Goal: Information Seeking & Learning: Understand process/instructions

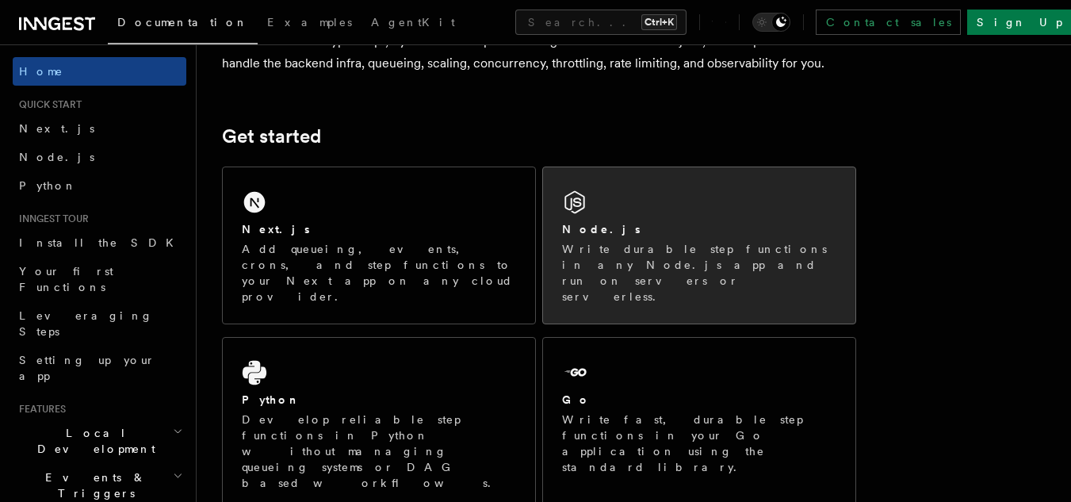
scroll to position [159, 0]
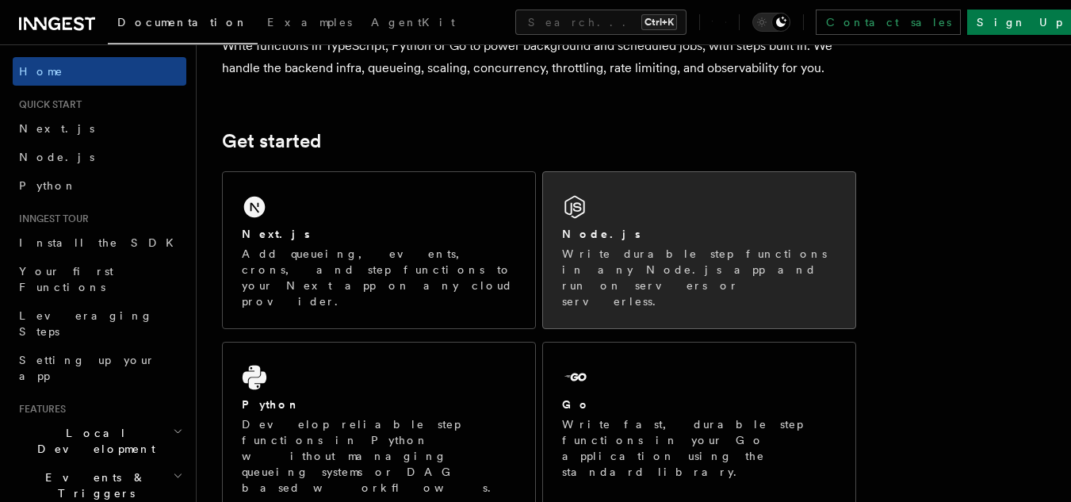
click at [646, 238] on div "Node.js" at bounding box center [699, 234] width 274 height 17
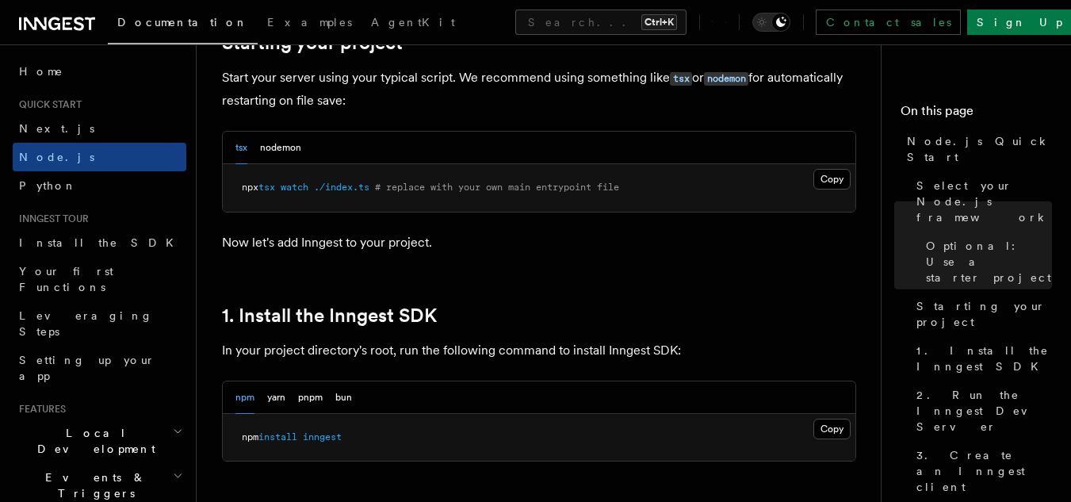
scroll to position [793, 0]
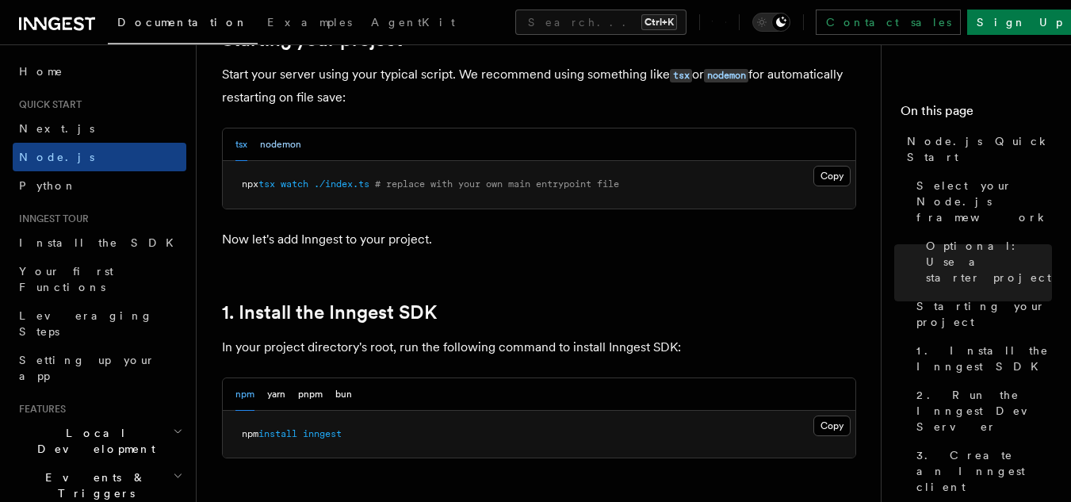
click at [291, 150] on button "nodemon" at bounding box center [280, 144] width 41 height 32
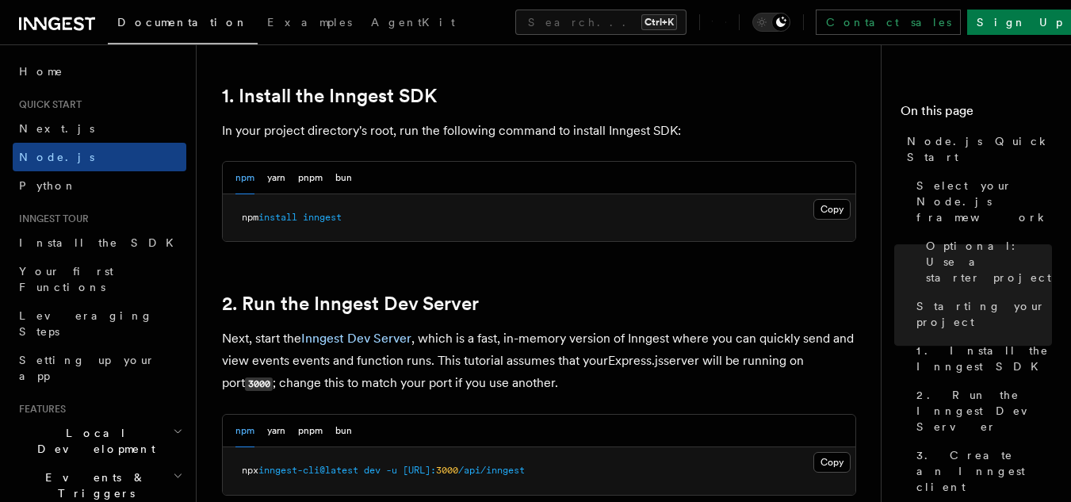
scroll to position [1030, 0]
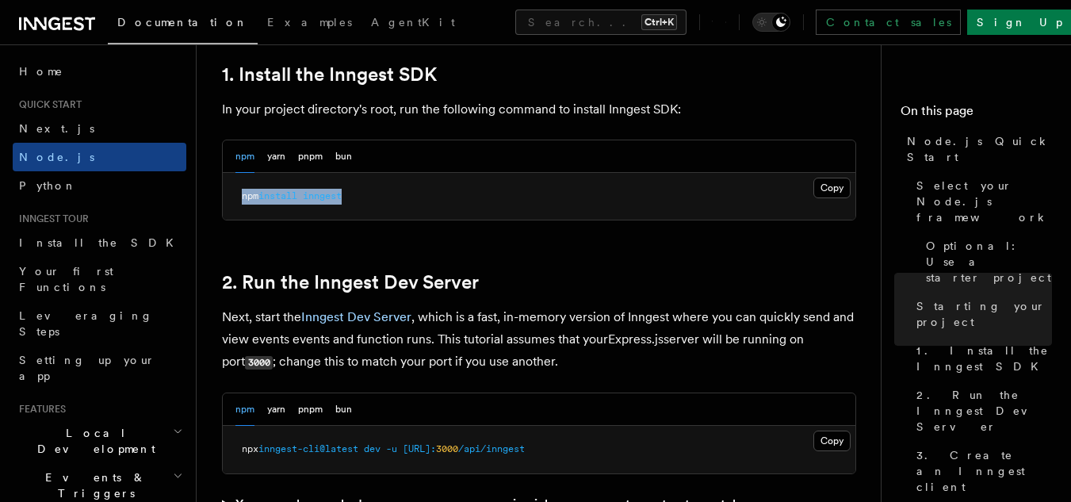
drag, startPoint x: 213, startPoint y: 178, endPoint x: 413, endPoint y: 183, distance: 199.8
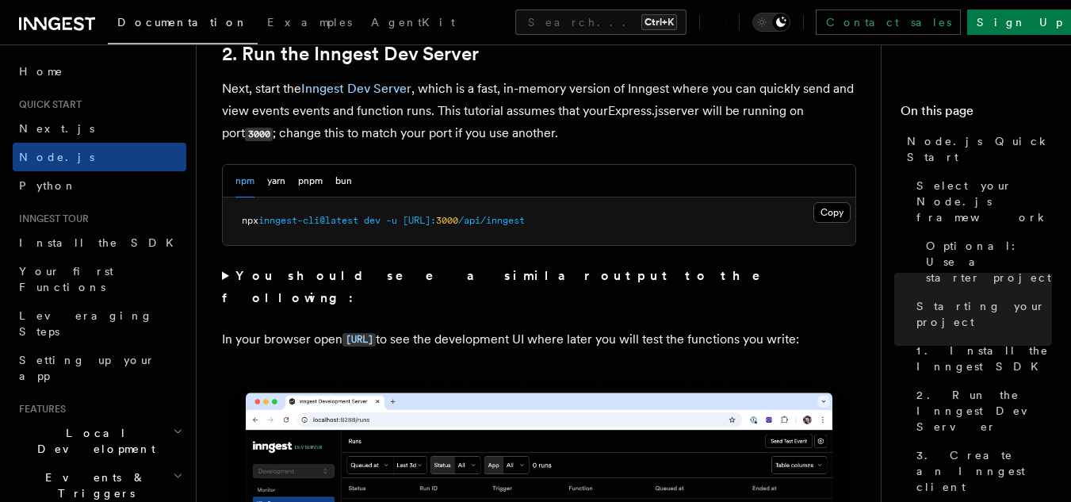
scroll to position [1268, 0]
